Goal: Navigation & Orientation: Find specific page/section

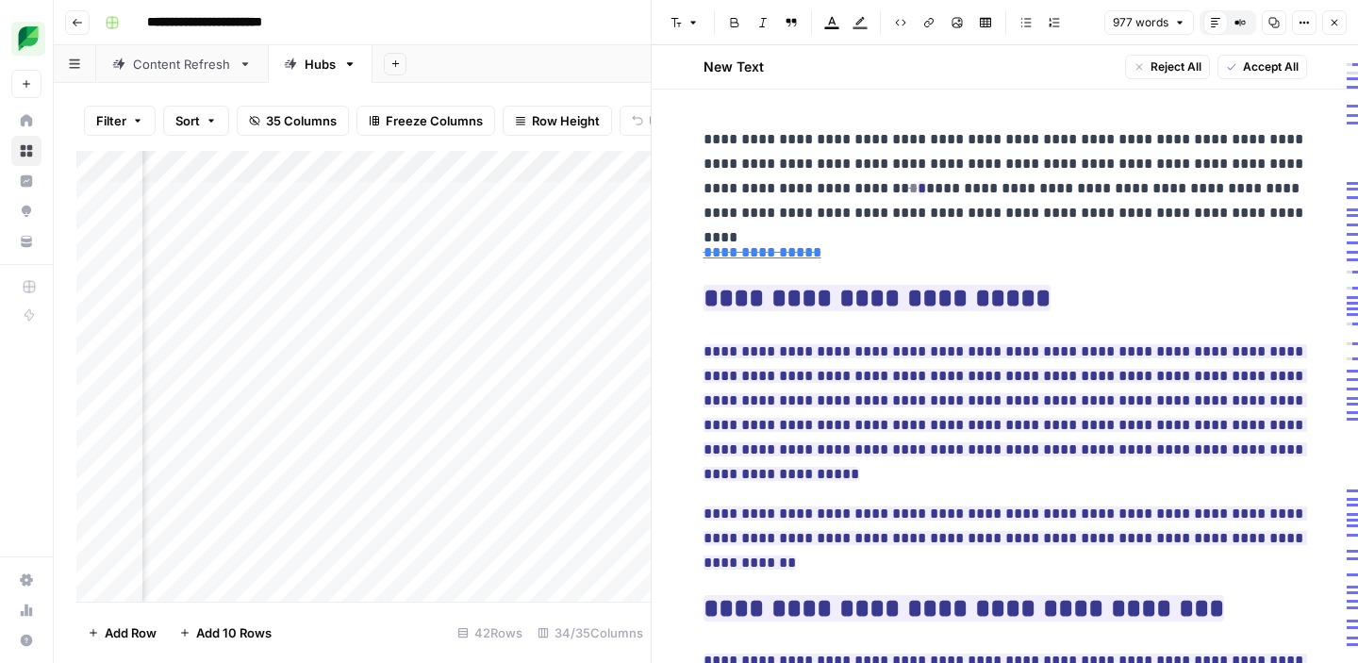
scroll to position [0, 5993]
click at [1336, 25] on icon "button" at bounding box center [1334, 23] width 7 height 7
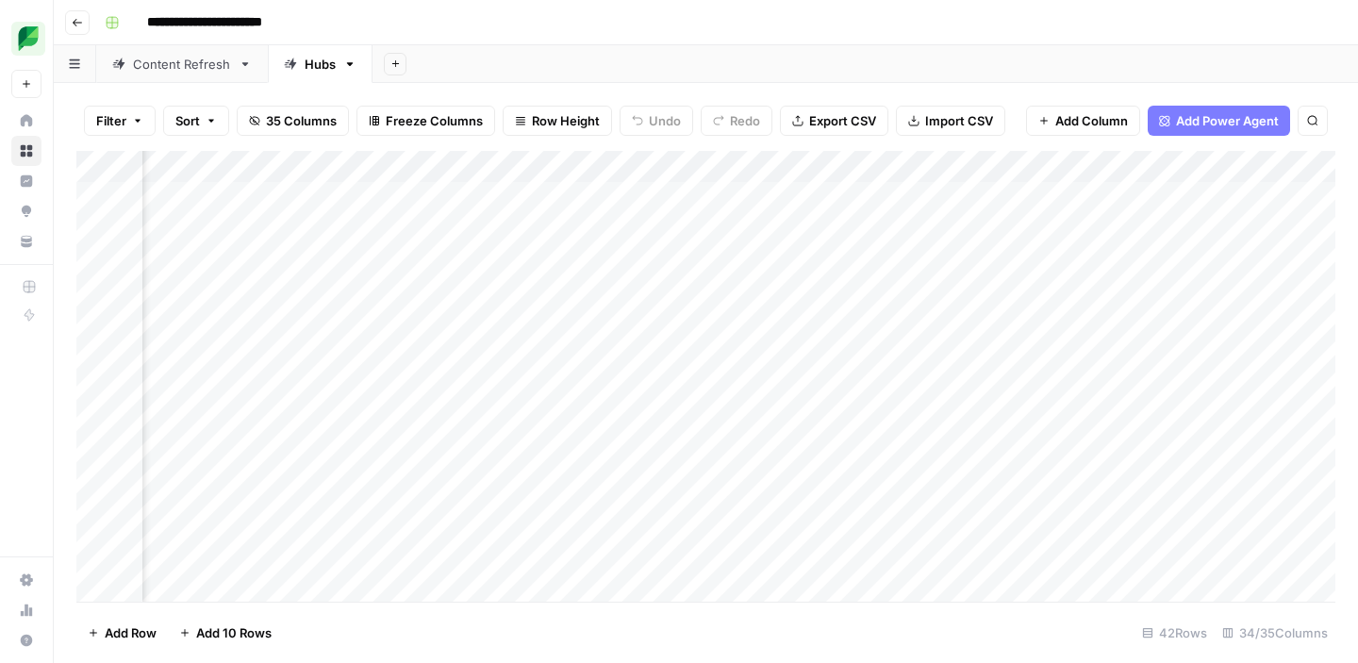
click at [190, 71] on div "Content Refresh" at bounding box center [182, 64] width 98 height 19
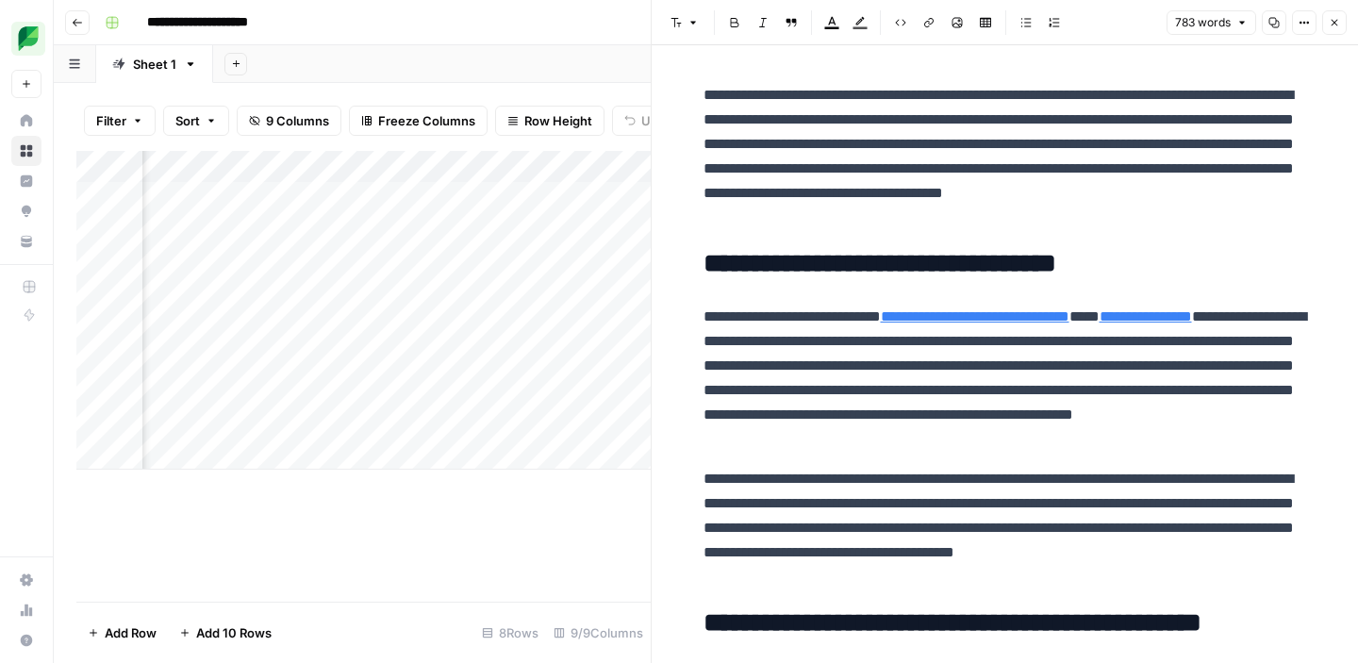
scroll to position [0, 667]
